Goal: Information Seeking & Learning: Learn about a topic

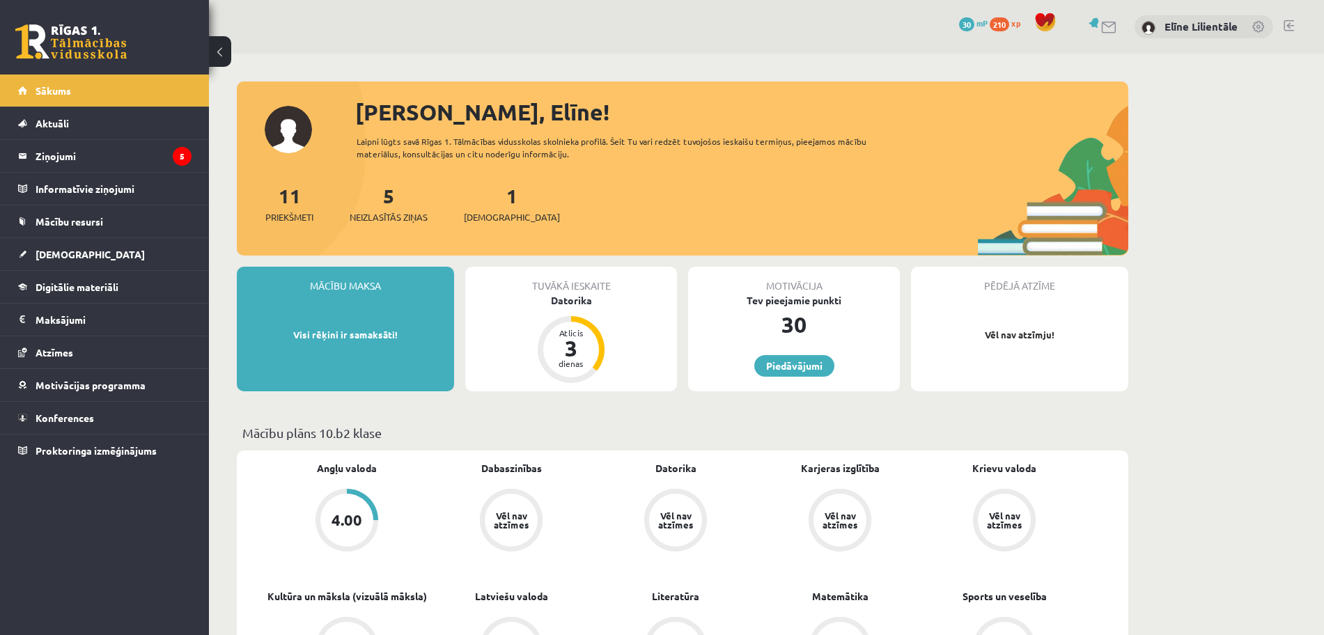
click at [56, 161] on legend "Ziņojumi 5" at bounding box center [114, 156] width 156 height 32
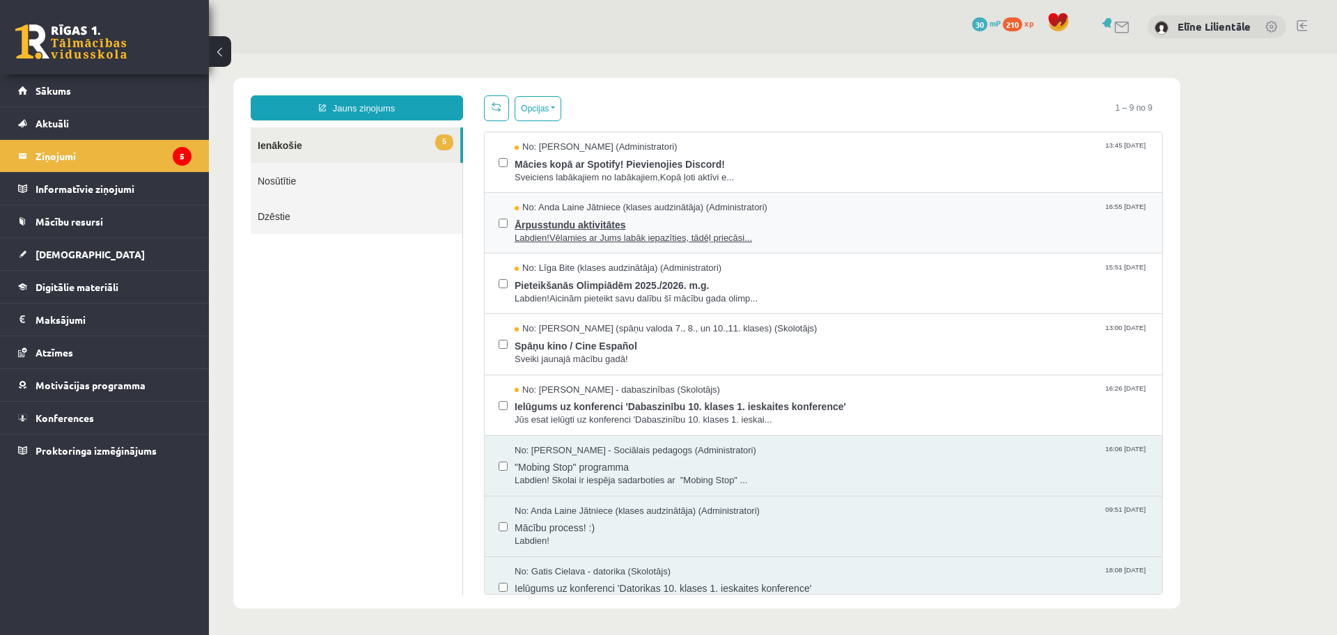
click at [627, 233] on span "Labdien!Vēlamies ar Jums labāk iepazīties, tādēļ priecāsi..." at bounding box center [832, 238] width 634 height 13
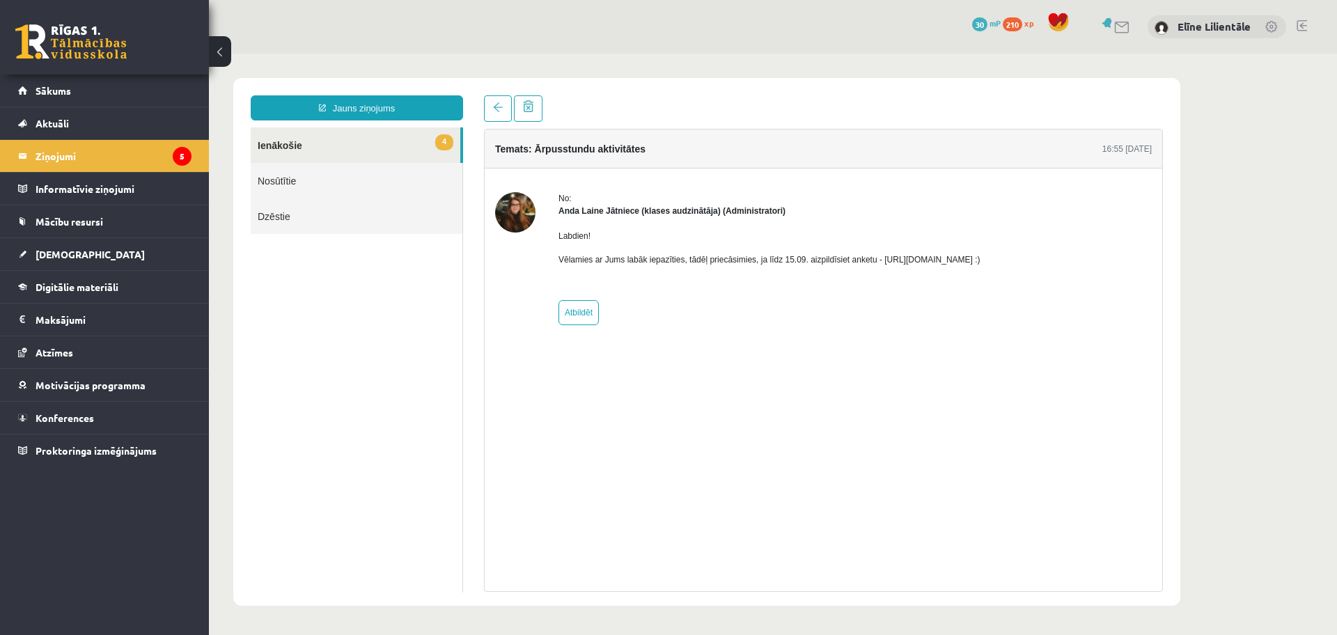
click at [981, 261] on p "Vēlamies ar Jums labāk iepazīties, tādēļ priecāsimies, ja līdz 15.09. aizpildīs…" at bounding box center [770, 260] width 422 height 13
click at [981, 258] on p "Vēlamies ar Jums labāk iepazīties, tādēļ priecāsimies, ja līdz 15.09. aizpildīs…" at bounding box center [770, 260] width 422 height 13
click at [880, 258] on p "Vēlamies ar Jums labāk iepazīties, tādēļ priecāsimies, ja līdz 15.09. aizpildīs…" at bounding box center [770, 260] width 422 height 13
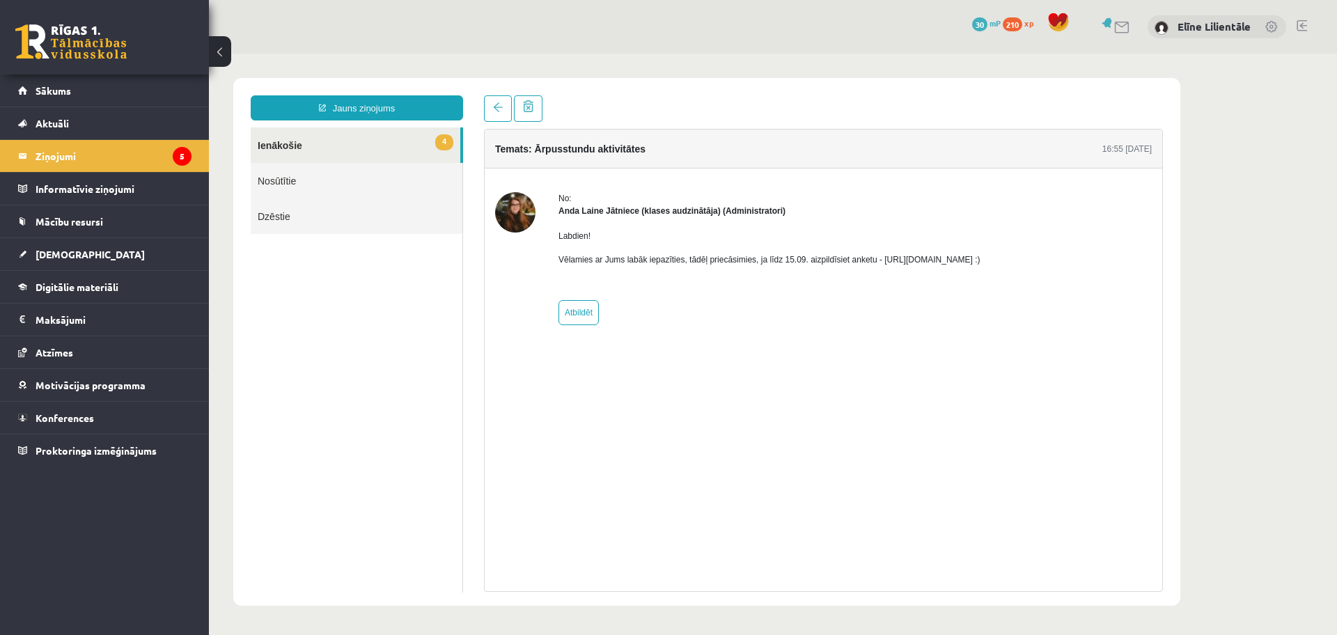
click at [930, 258] on p "Vēlamies ar Jums labāk iepazīties, tādēļ priecāsimies, ja līdz 15.09. aizpildīs…" at bounding box center [770, 260] width 422 height 13
click at [875, 258] on p "Vēlamies ar Jums labāk iepazīties, tādēļ priecāsimies, ja līdz 15.09. aizpildīs…" at bounding box center [770, 260] width 422 height 13
click at [981, 261] on p "Vēlamies ar Jums labāk iepazīties, tādēļ priecāsimies, ja līdz 15.09. aizpildīs…" at bounding box center [770, 260] width 422 height 13
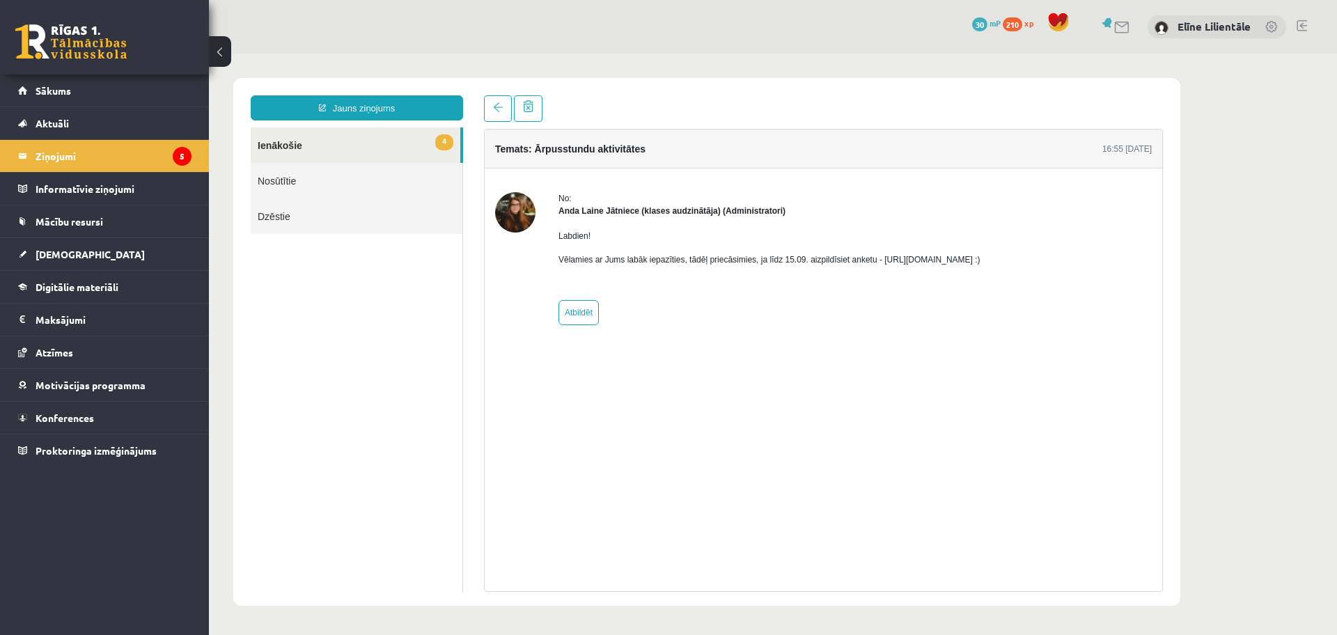
click at [981, 259] on p "Vēlamies ar Jums labāk iepazīties, tādēļ priecāsimies, ja līdz 15.09. aizpildīs…" at bounding box center [770, 260] width 422 height 13
click at [937, 311] on div "No: Anda Laine Jātniece (klases audzinātāja) (Administratori) Labdien! Vēlamies…" at bounding box center [770, 258] width 422 height 133
drag, startPoint x: 873, startPoint y: 260, endPoint x: 1038, endPoint y: 260, distance: 164.4
click at [1038, 260] on div "No: Anda Laine Jātniece (klases audzinātāja) (Administratori) Labdien! Vēlamies…" at bounding box center [823, 258] width 657 height 133
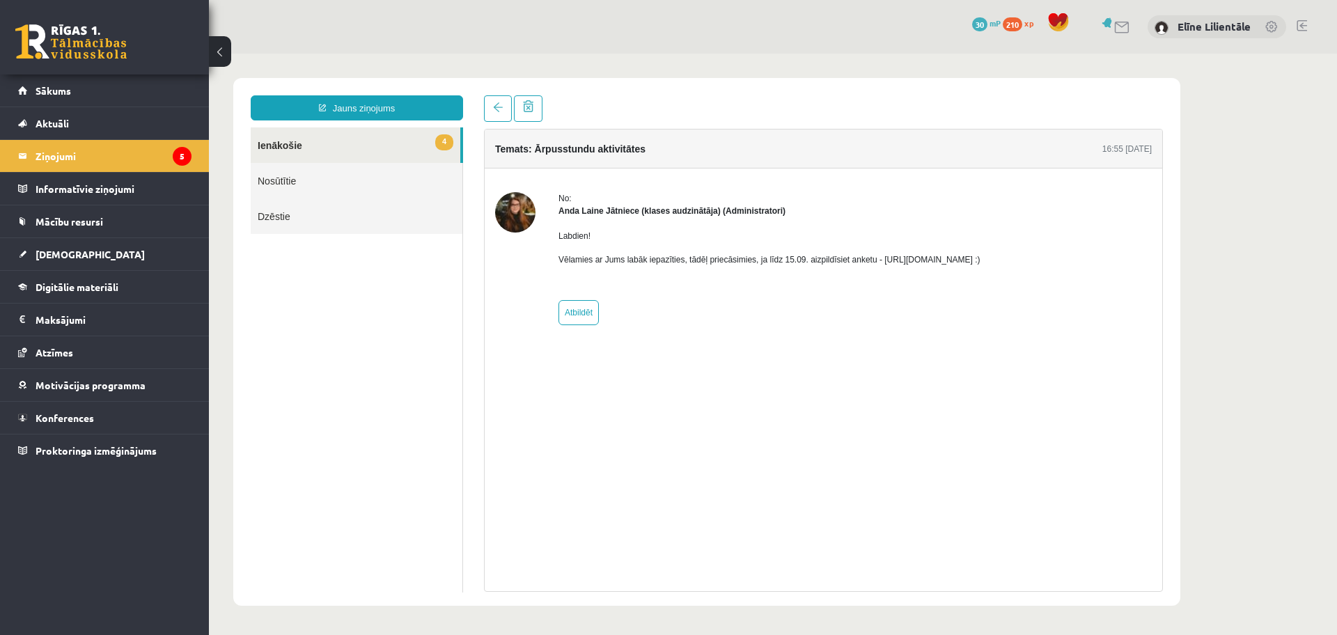
click at [1034, 295] on div "No: Anda Laine Jātniece (klases audzinātāja) (Administratori) Labdien! Vēlamies…" at bounding box center [823, 258] width 657 height 133
drag, startPoint x: 873, startPoint y: 260, endPoint x: 1026, endPoint y: 261, distance: 153.2
click at [981, 261] on p "Vēlamies ar Jums labāk iepazīties, tādēļ priecāsimies, ja līdz 15.09. aizpildīs…" at bounding box center [770, 260] width 422 height 13
copy p "https://forms.gle/mVxkUEapGFxHM7hU7"
click at [981, 313] on div "No: Anda Laine Jātniece (klases audzinātāja) (Administratori) Labdien! Vēlamies…" at bounding box center [770, 258] width 422 height 133
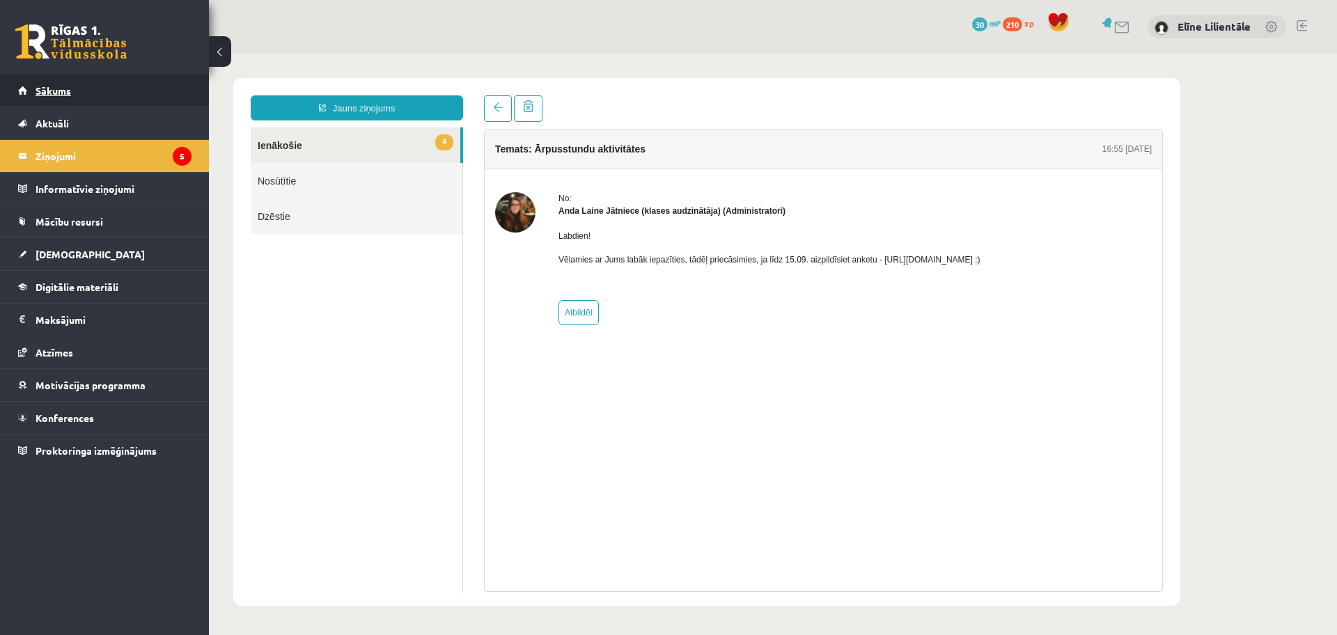
click at [88, 93] on link "Sākums" at bounding box center [104, 91] width 173 height 32
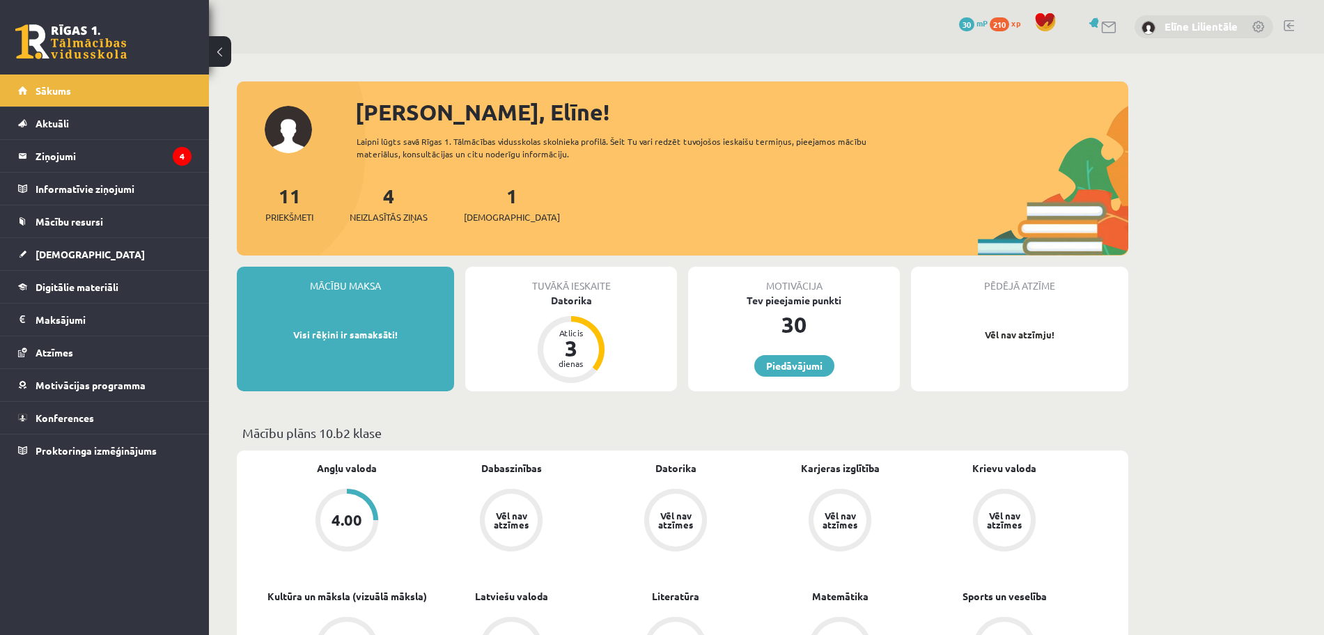
click at [1210, 29] on link "Elīne Lilientāle" at bounding box center [1200, 27] width 73 height 14
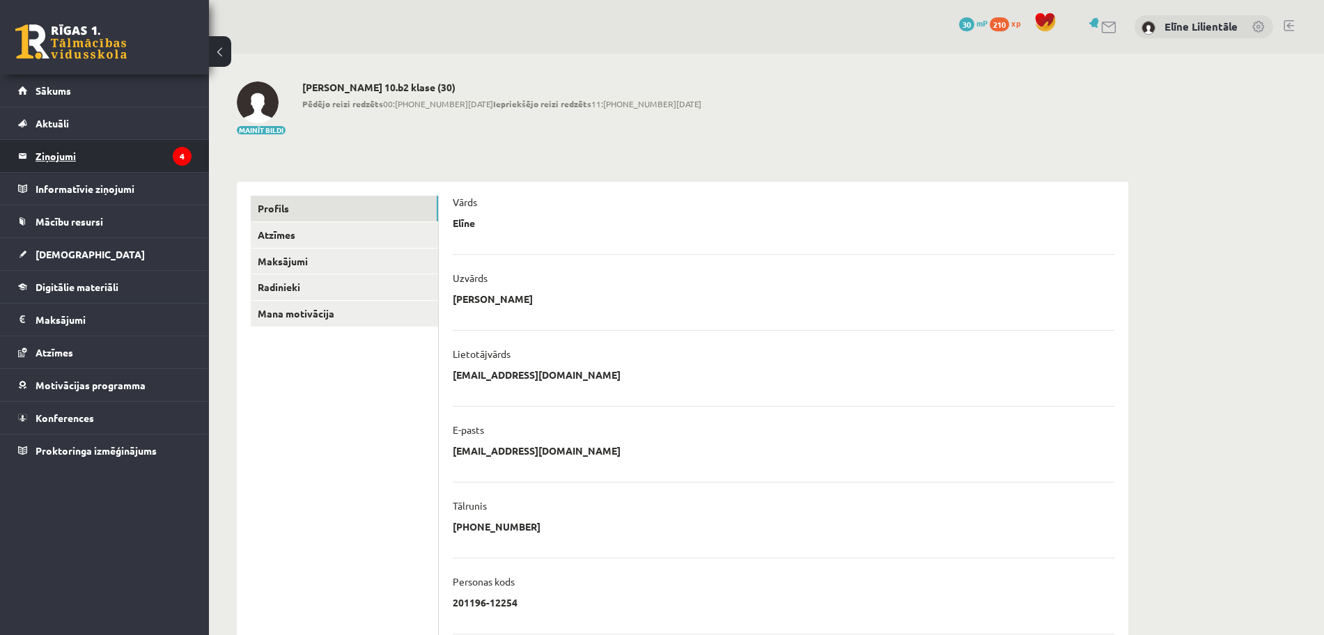
click at [141, 161] on legend "Ziņojumi 4" at bounding box center [114, 156] width 156 height 32
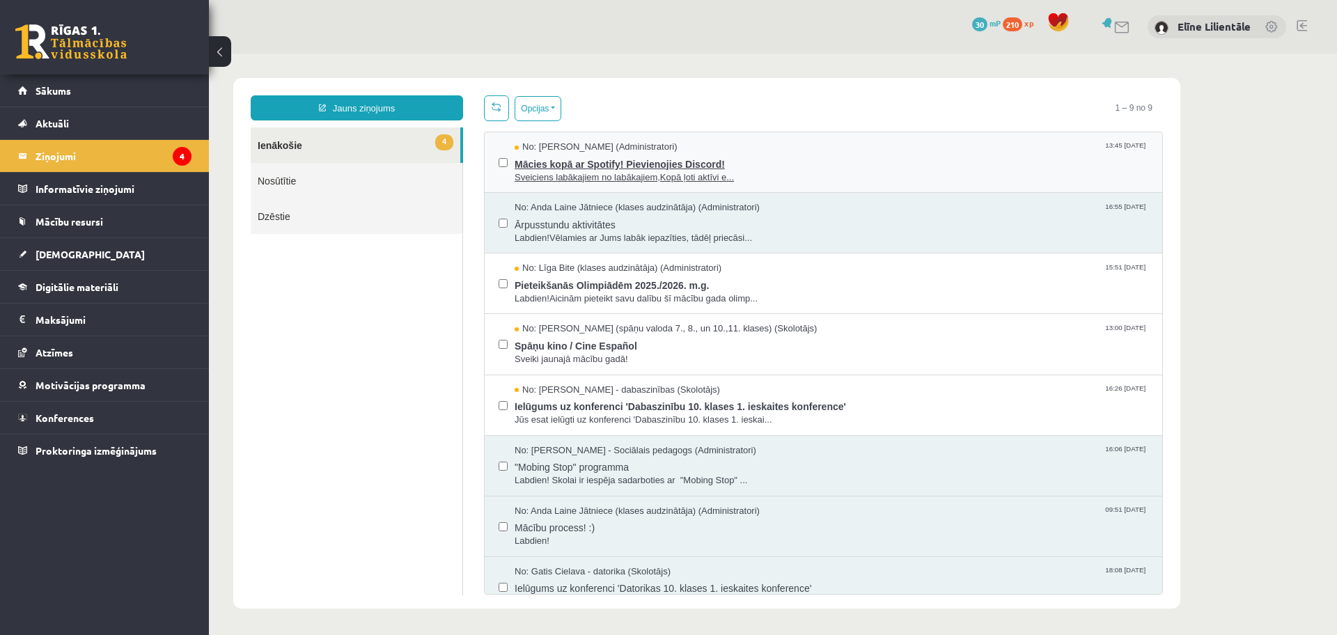
click at [705, 169] on span "Mācies kopā ar Spotify! Pievienojies Discord!" at bounding box center [832, 162] width 634 height 17
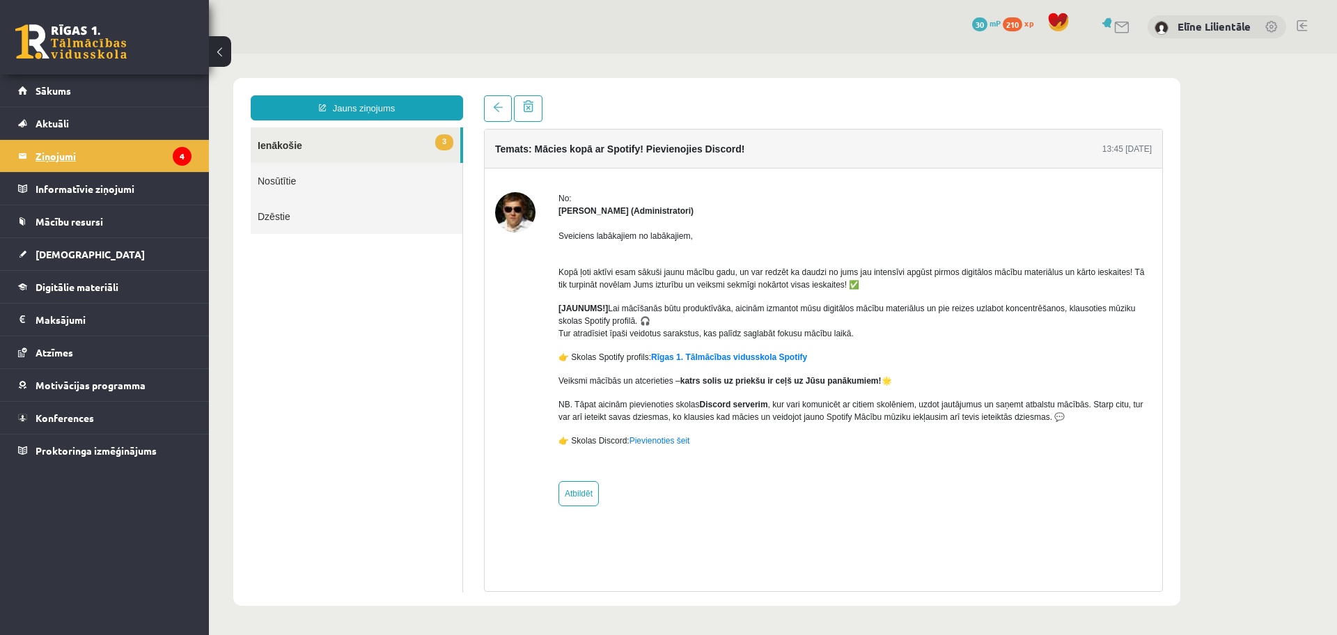
click at [66, 143] on legend "Ziņojumi 4" at bounding box center [114, 156] width 156 height 32
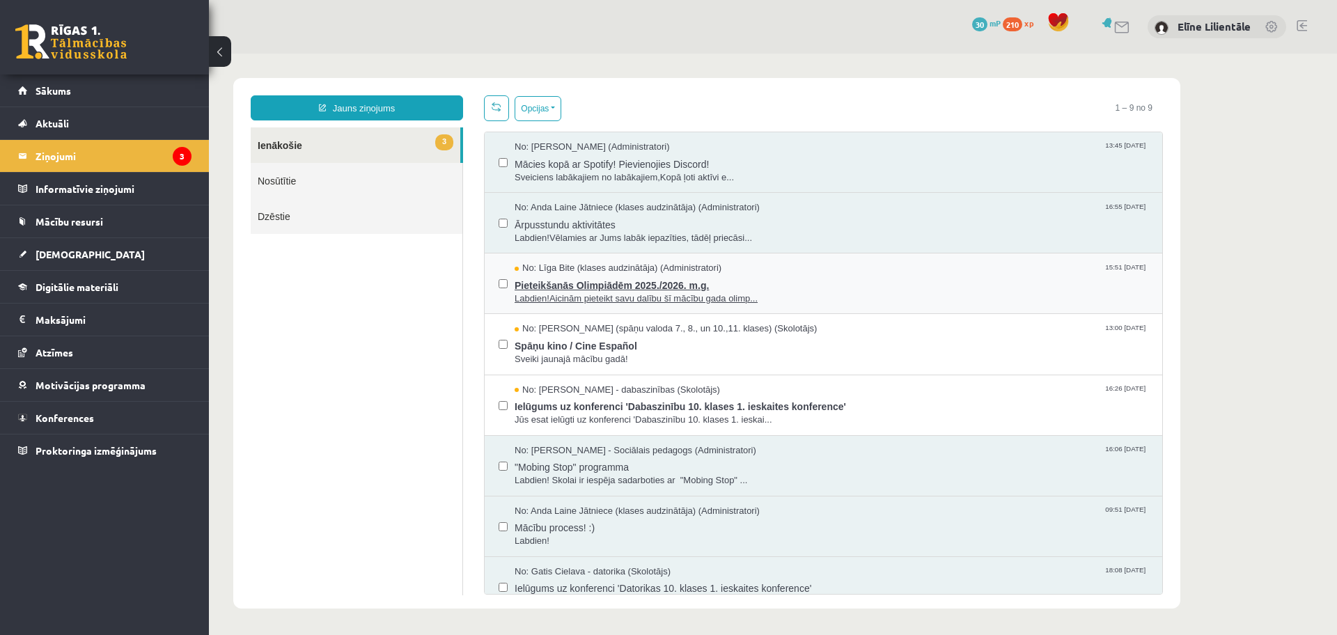
click at [627, 284] on span "Pieteikšanās Olimpiādēm 2025./2026. m.g." at bounding box center [832, 283] width 634 height 17
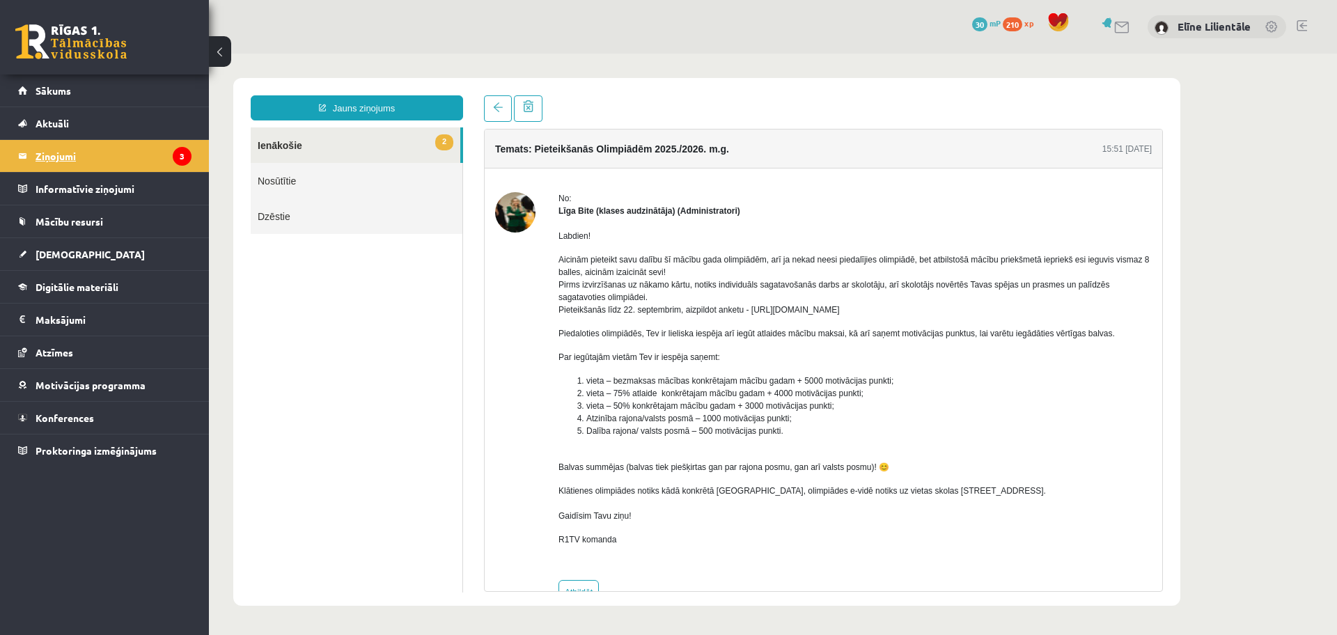
click at [122, 150] on legend "Ziņojumi 3" at bounding box center [114, 156] width 156 height 32
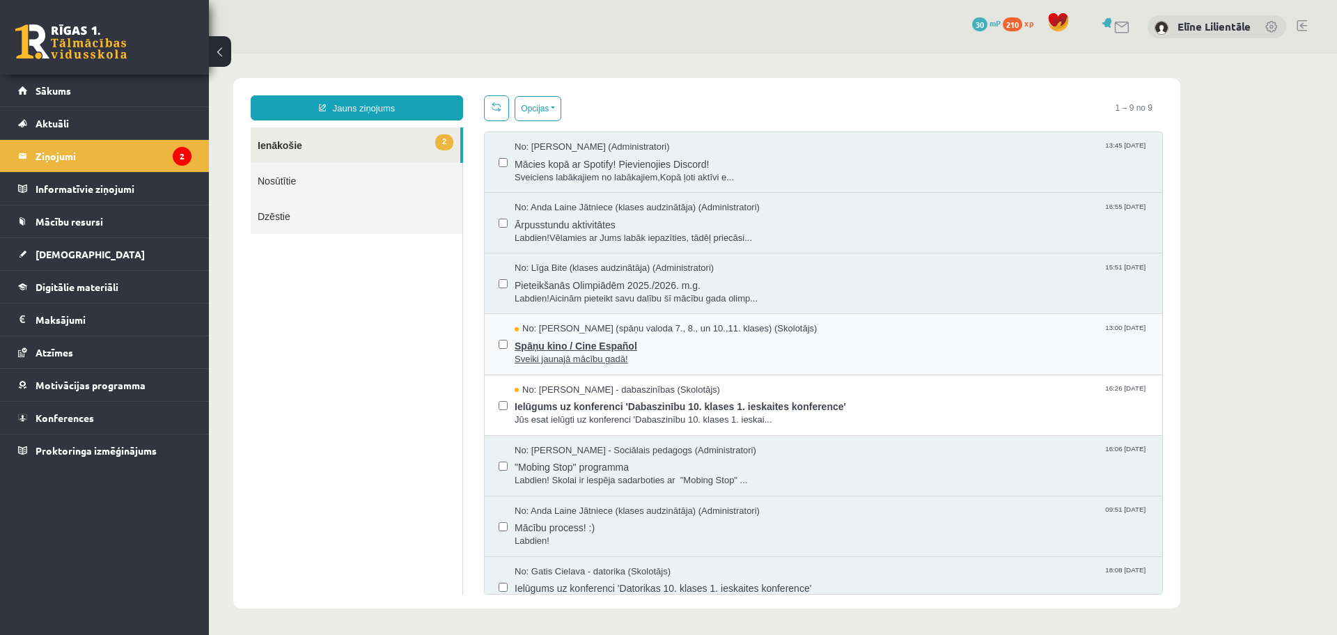
click at [598, 349] on span "Spāņu kino / Cine Español" at bounding box center [832, 344] width 634 height 17
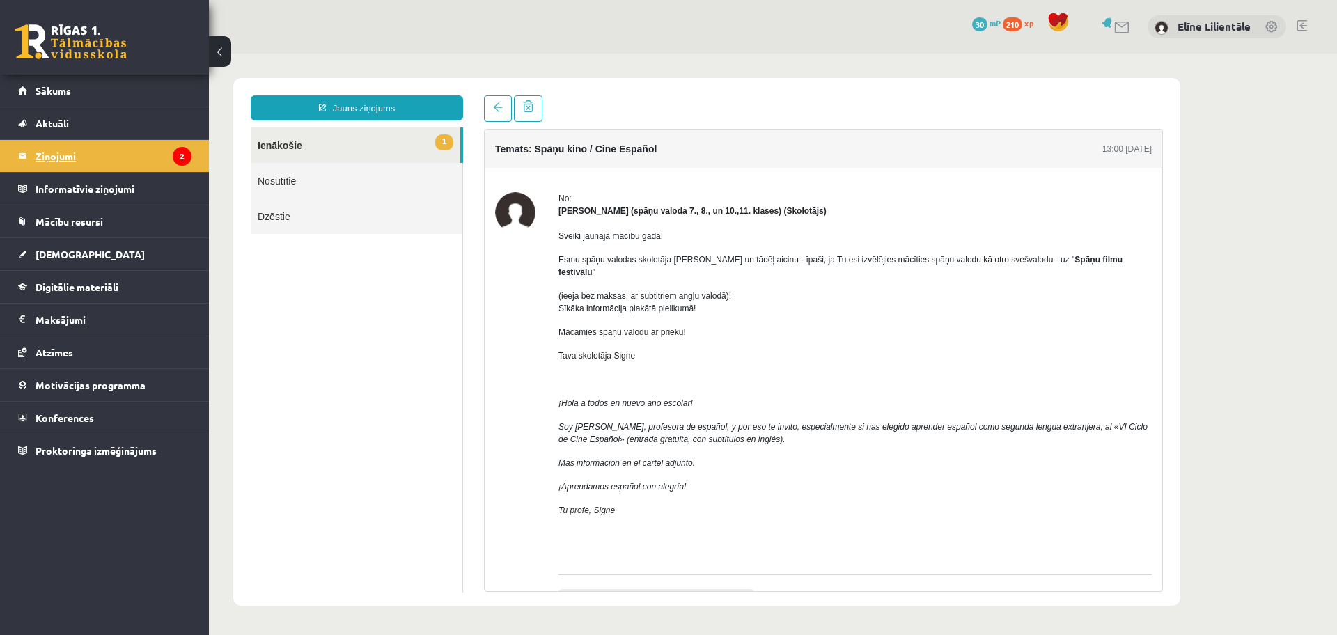
click at [135, 150] on legend "Ziņojumi 2" at bounding box center [114, 156] width 156 height 32
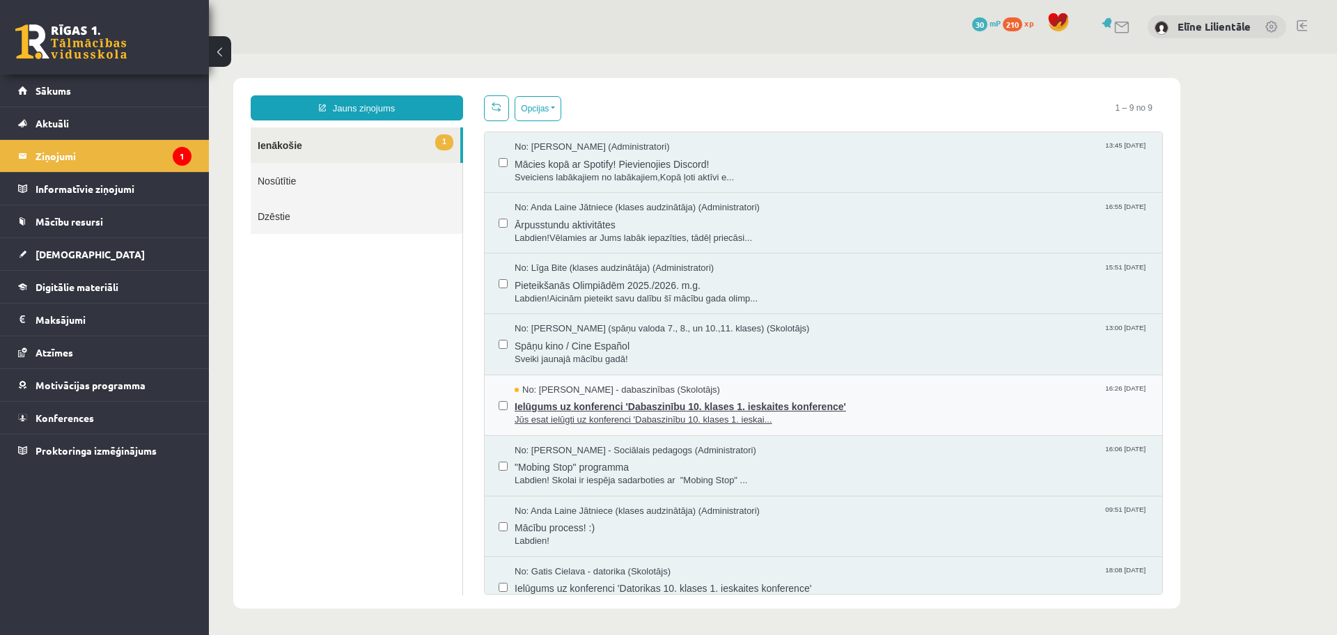
click at [636, 409] on span "Ielūgums uz konferenci 'Dabaszinību 10. klases 1. ieskaites konference'" at bounding box center [832, 404] width 634 height 17
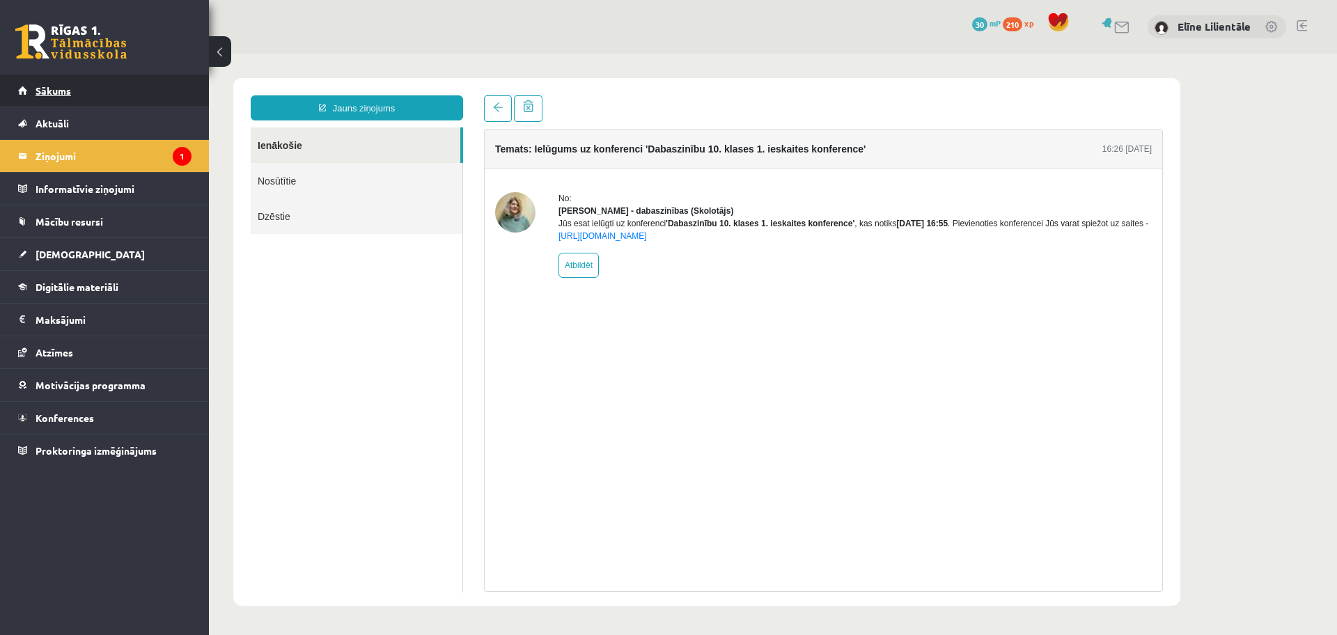
click at [64, 95] on span "Sākums" at bounding box center [54, 90] width 36 height 13
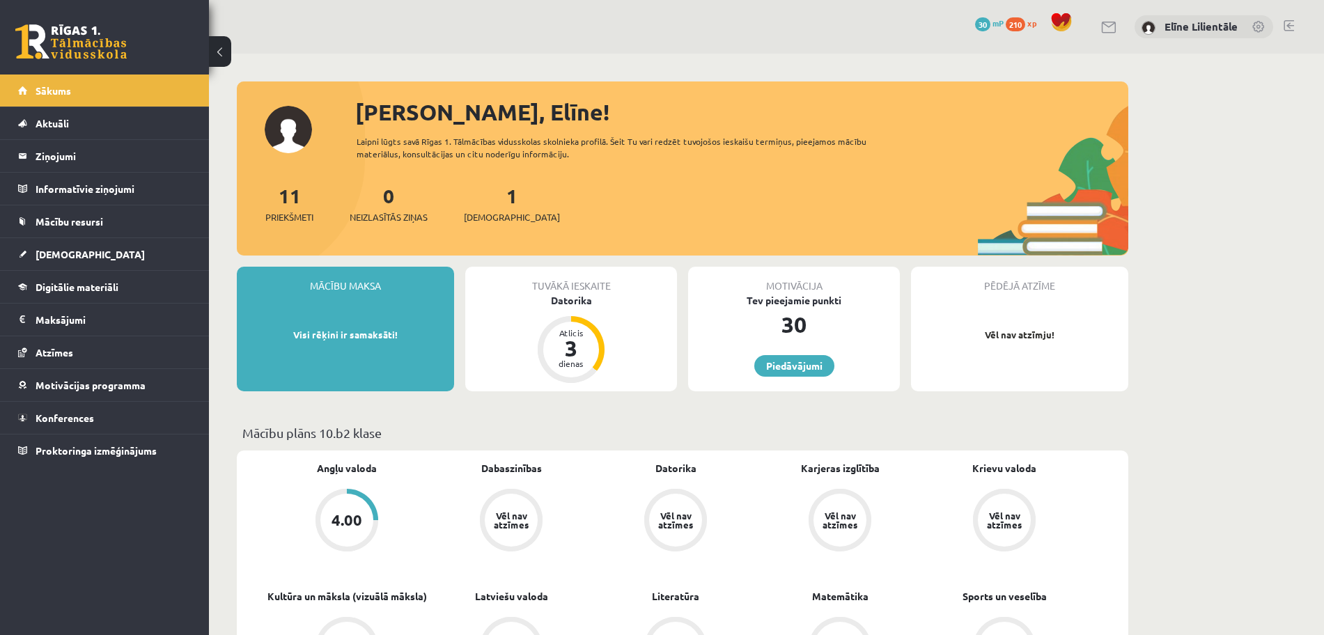
click at [979, 23] on span "30" at bounding box center [982, 24] width 15 height 14
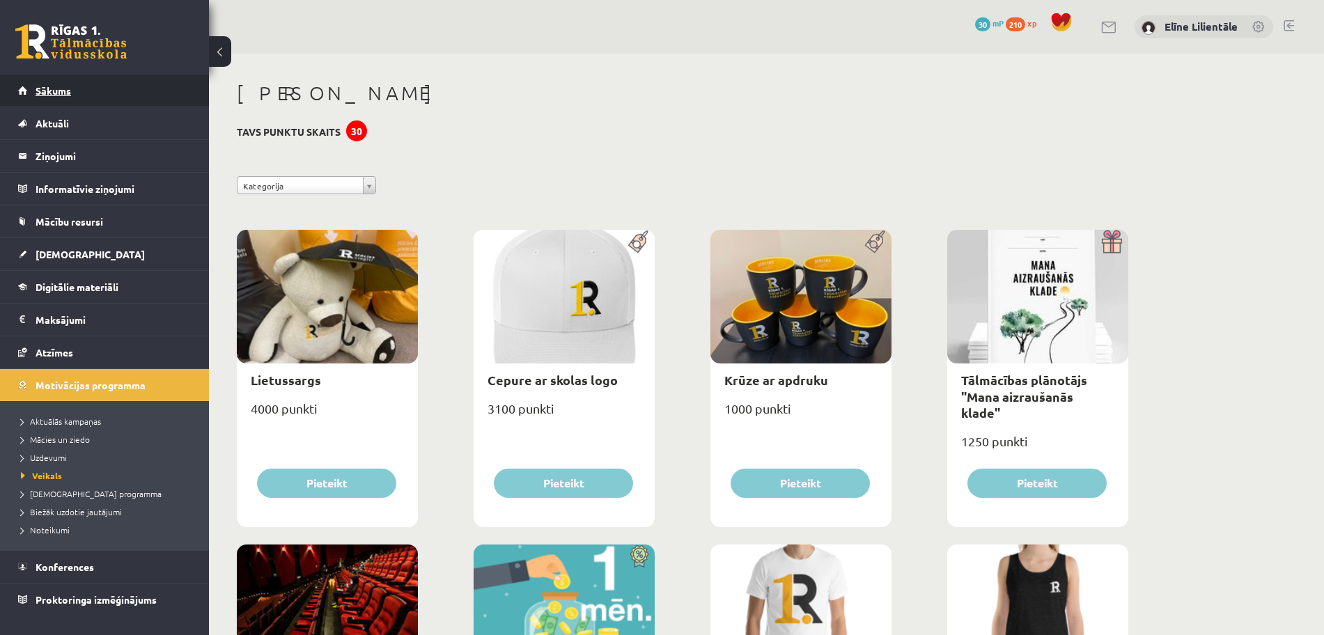
click at [114, 92] on link "Sākums" at bounding box center [104, 91] width 173 height 32
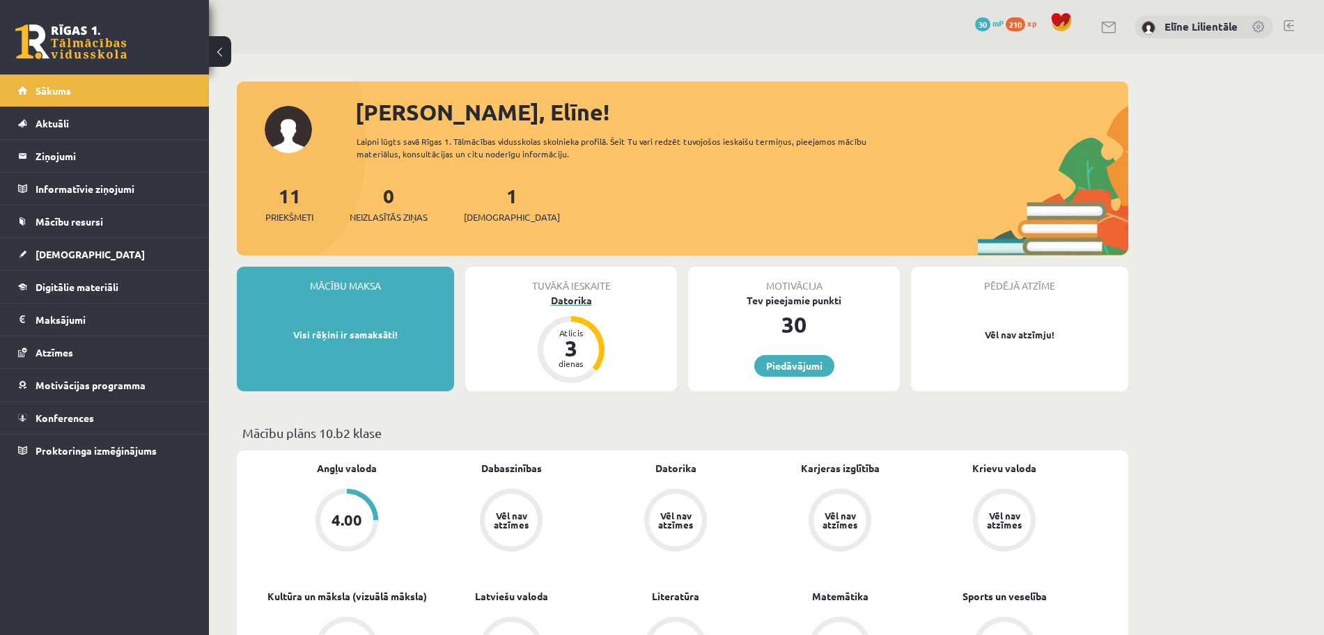
click at [568, 299] on div "Datorika" at bounding box center [571, 300] width 212 height 15
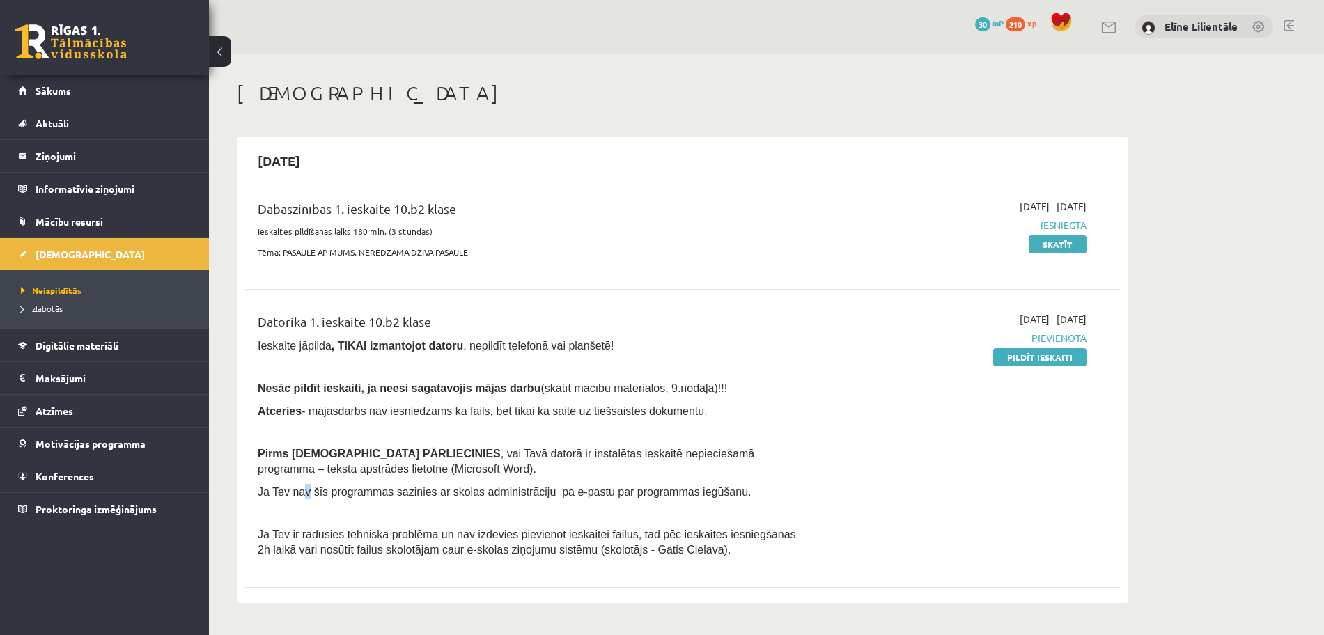
click at [299, 495] on span "Ja Tev nav šīs programmas sazinies ar skolas administrāciju pa e-pastu par prog…" at bounding box center [504, 492] width 493 height 12
click at [294, 500] on div "Datorika 1. ieskaite 10.b2 klase Ieskaite jāpilda , TIKAI izmantojot datoru , n…" at bounding box center [530, 438] width 566 height 253
click at [123, 191] on legend "Informatīvie ziņojumi 0" at bounding box center [114, 189] width 156 height 32
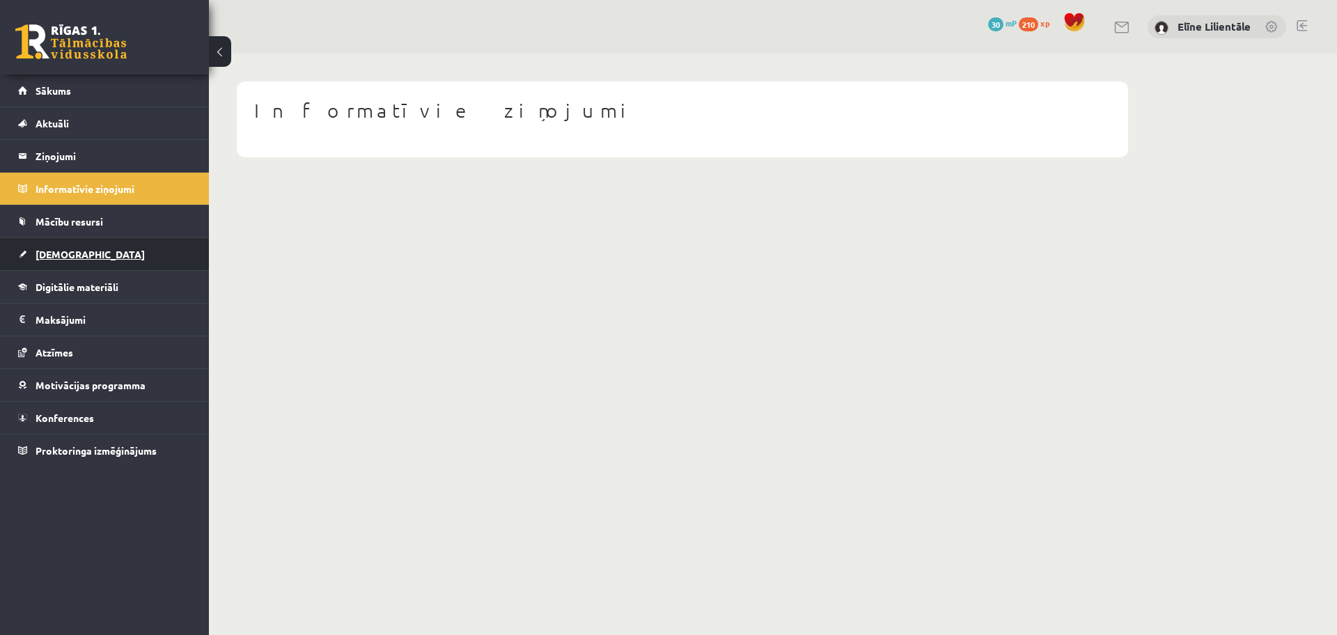
click at [109, 265] on link "[DEMOGRAPHIC_DATA]" at bounding box center [104, 254] width 173 height 32
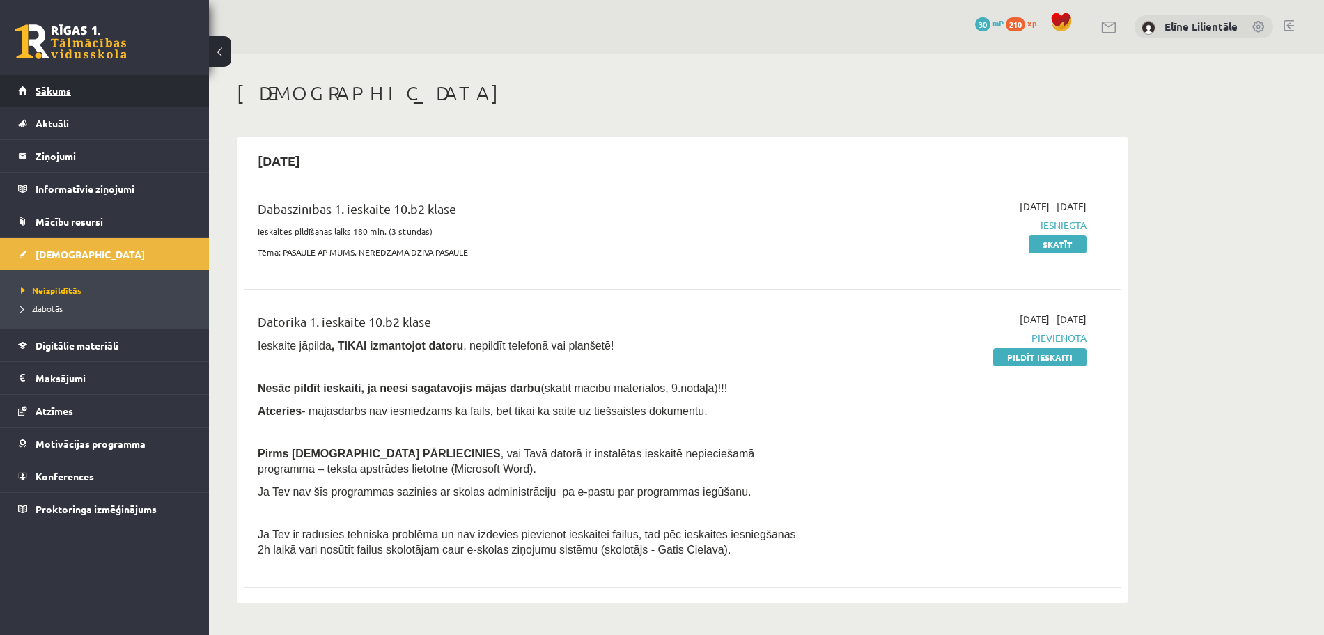
click at [123, 86] on link "Sākums" at bounding box center [104, 91] width 173 height 32
